Goal: Communication & Community: Answer question/provide support

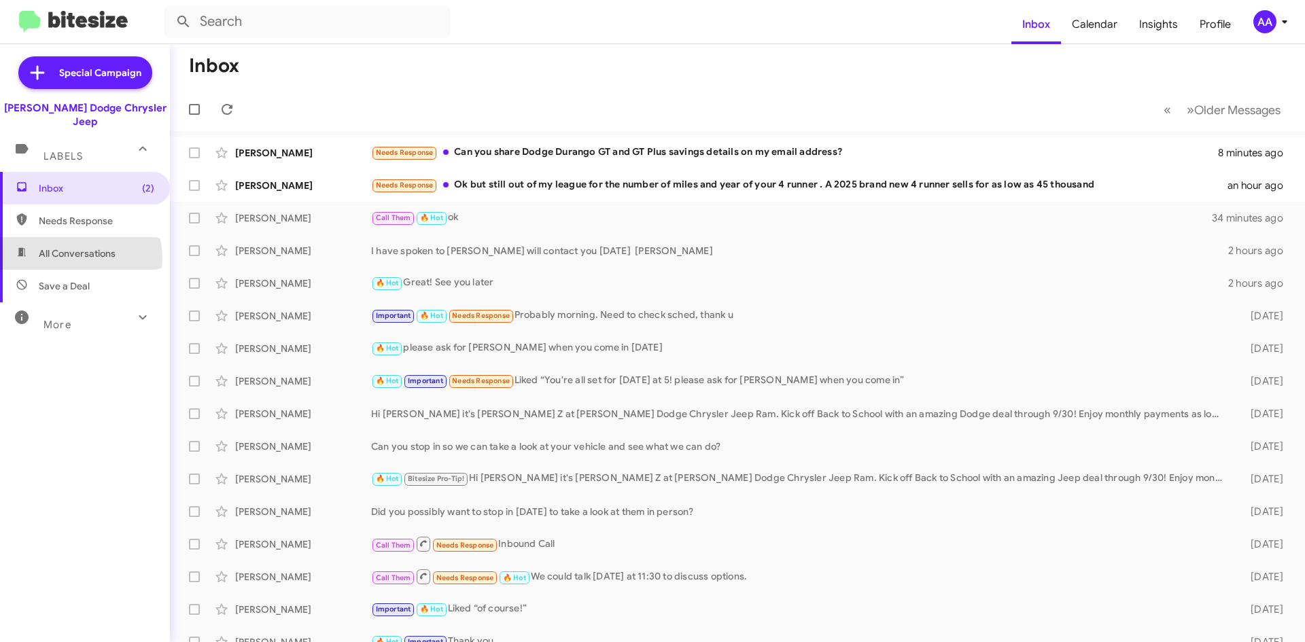
click at [78, 247] on span "All Conversations" at bounding box center [77, 254] width 77 height 14
type input "in:all-conversations"
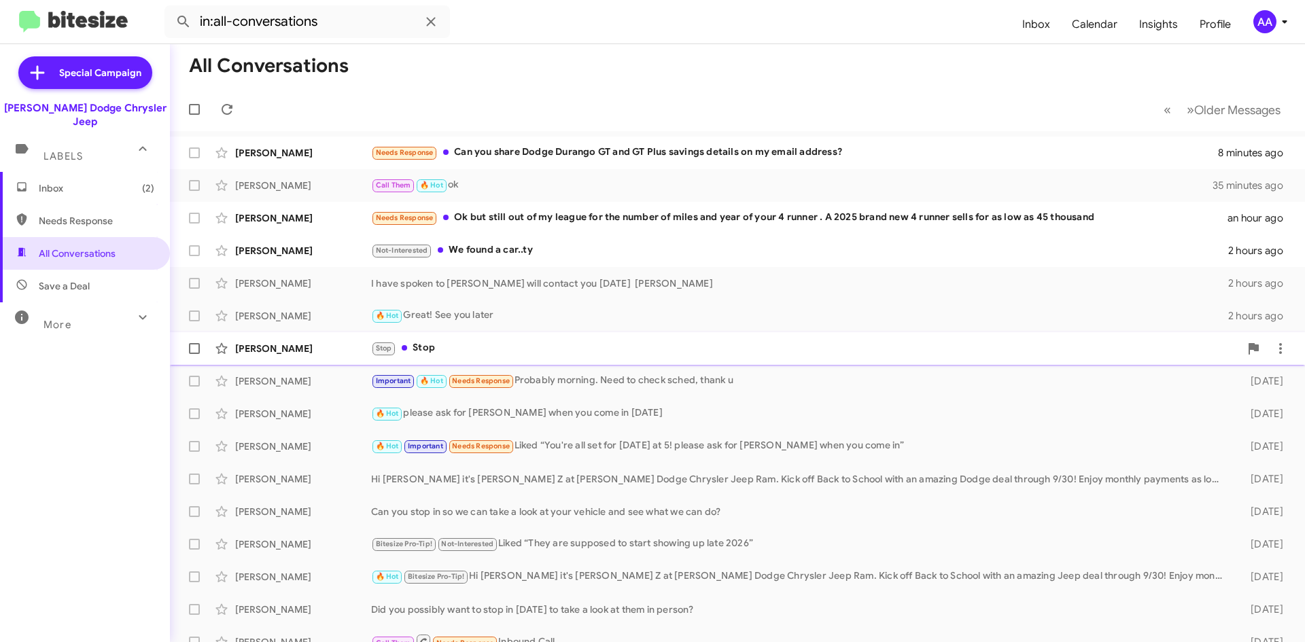
click at [441, 343] on div "Stop Stop" at bounding box center [805, 349] width 869 height 16
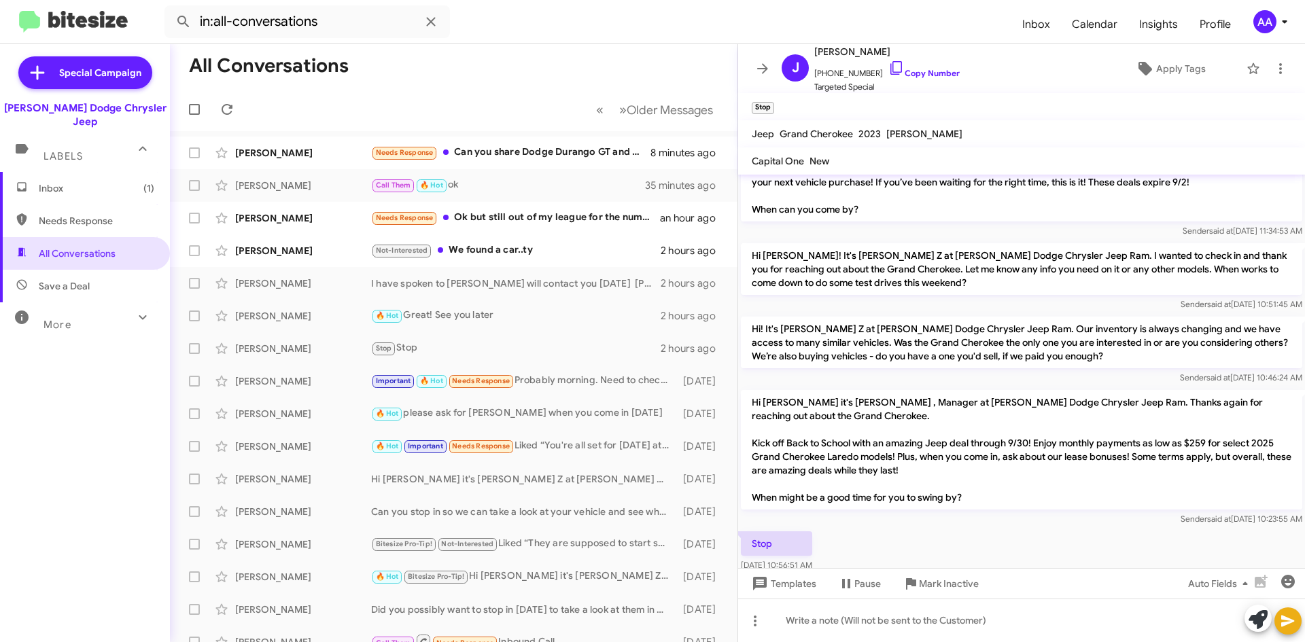
scroll to position [149, 0]
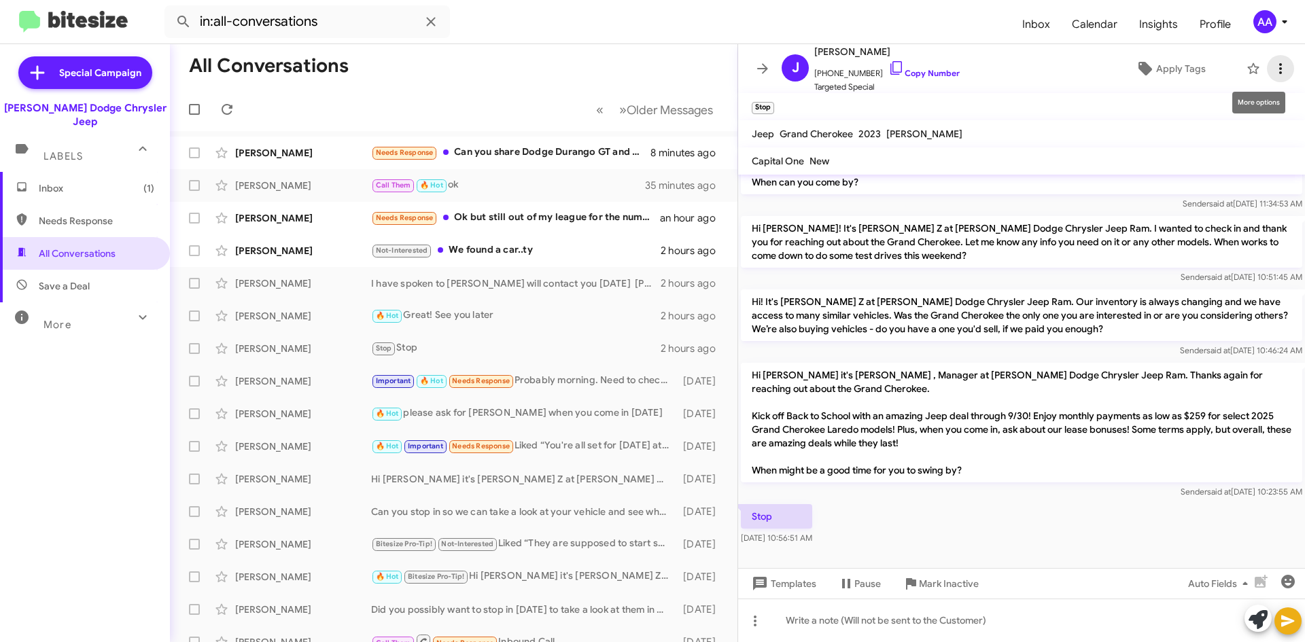
click at [1273, 67] on icon at bounding box center [1281, 68] width 16 height 16
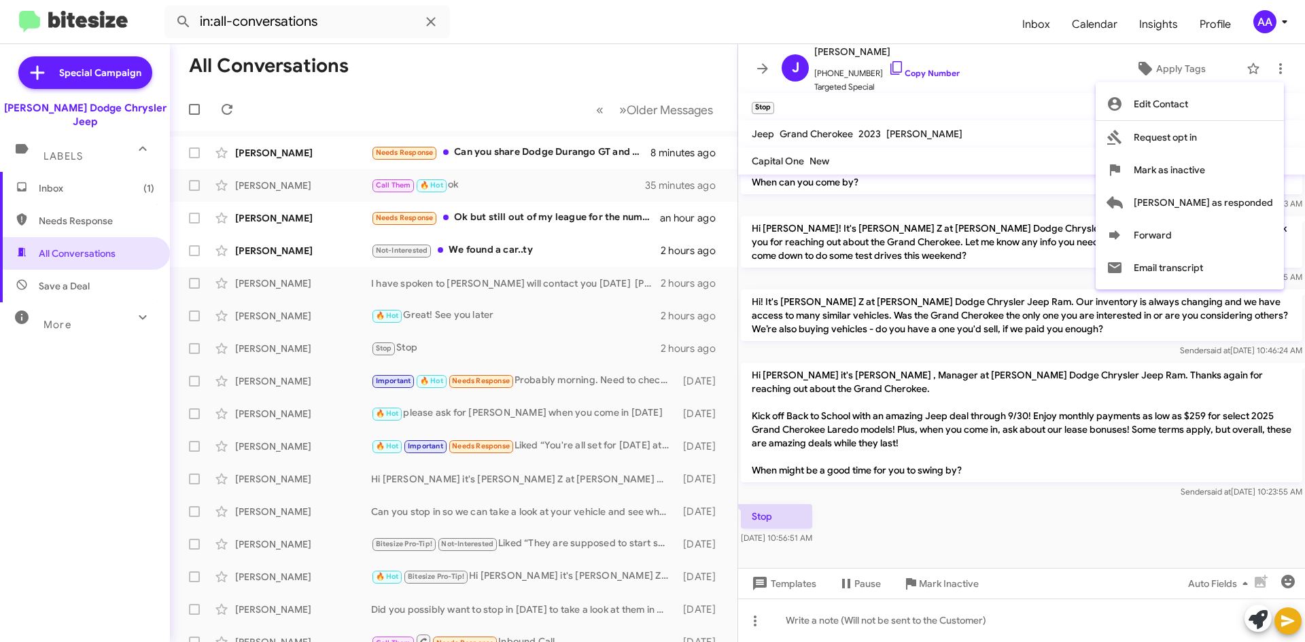
click at [985, 73] on div at bounding box center [652, 321] width 1305 height 642
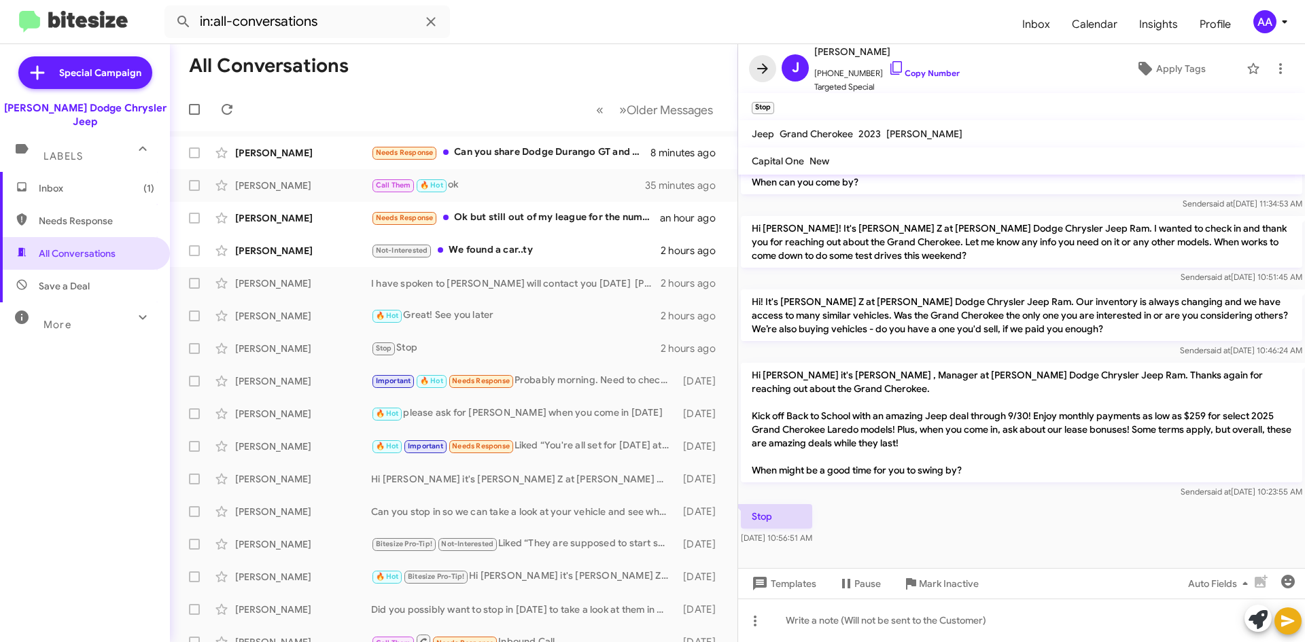
click at [765, 67] on icon at bounding box center [763, 68] width 16 height 16
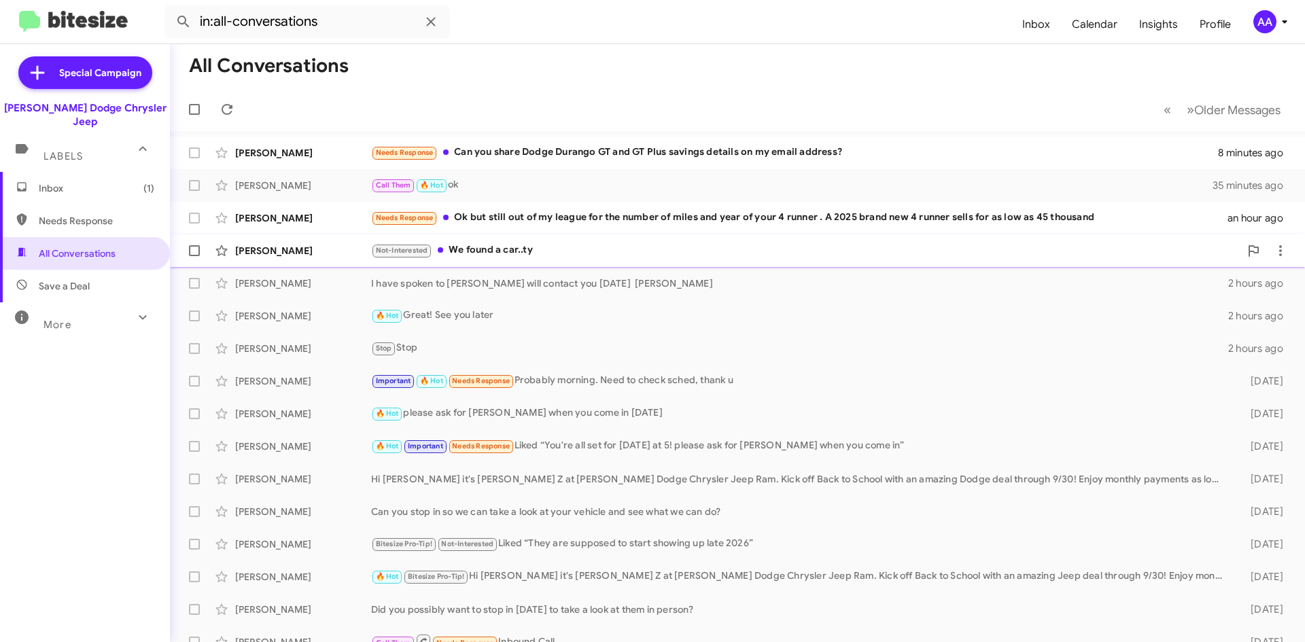
click at [528, 251] on div "Not-Interested We found a car..ty" at bounding box center [805, 251] width 869 height 16
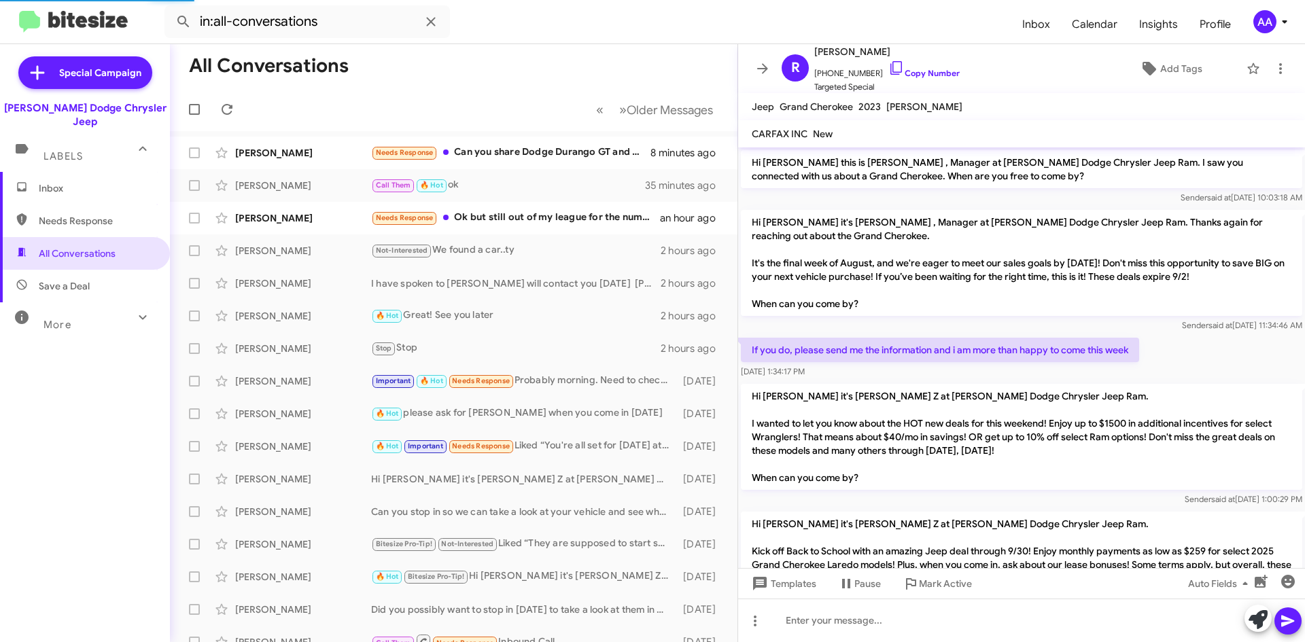
scroll to position [164, 0]
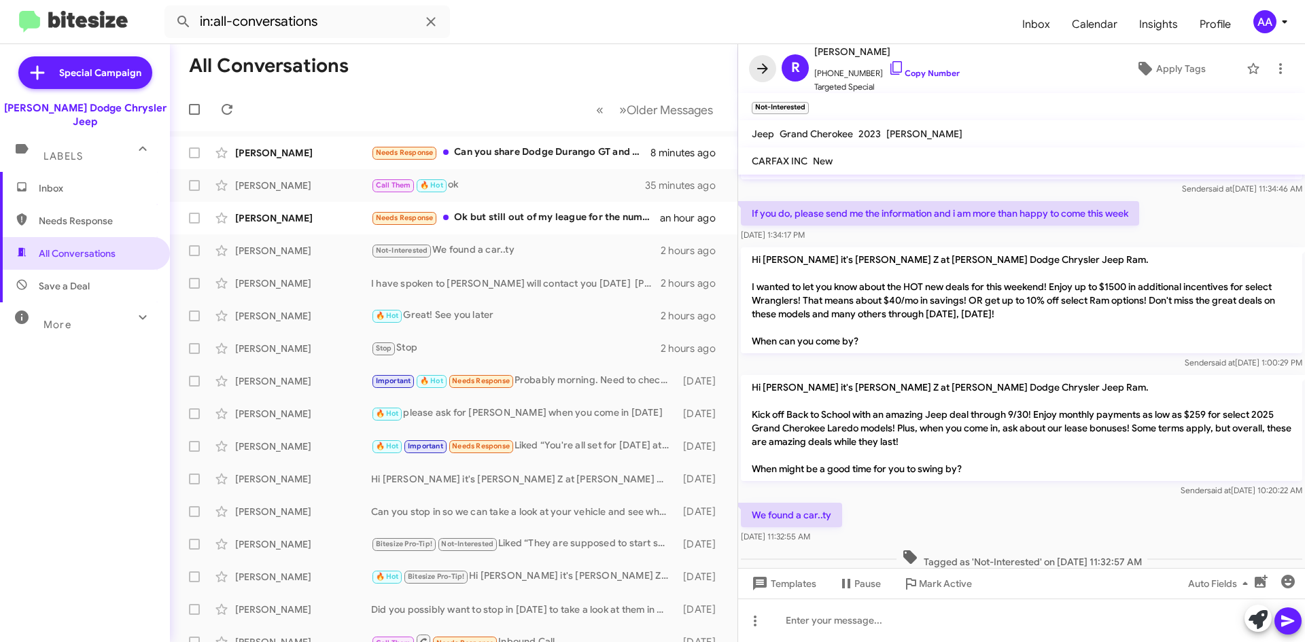
click at [761, 69] on icon at bounding box center [762, 68] width 11 height 10
